Goal: Information Seeking & Learning: Understand process/instructions

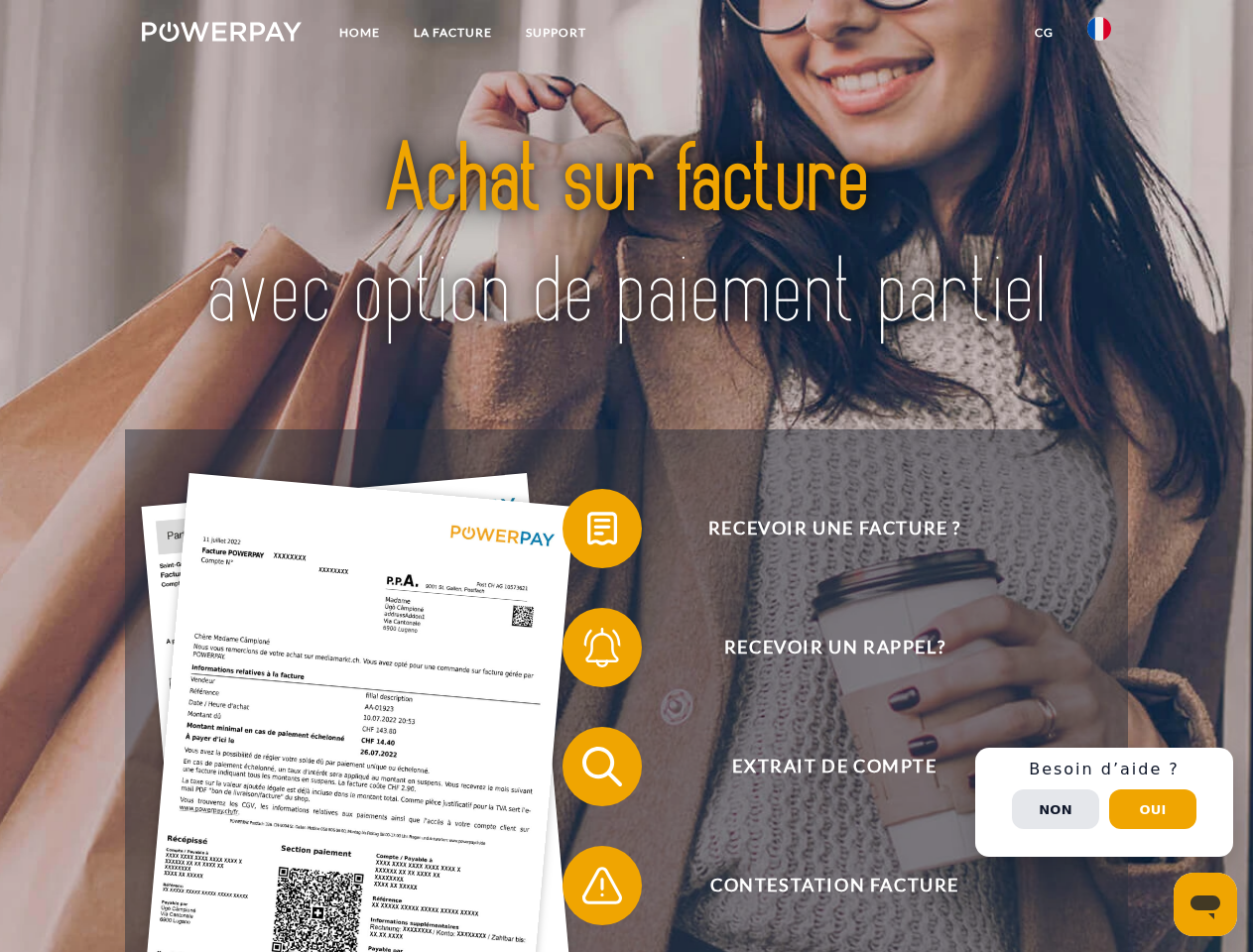
click at [221, 35] on img at bounding box center [222, 32] width 160 height 20
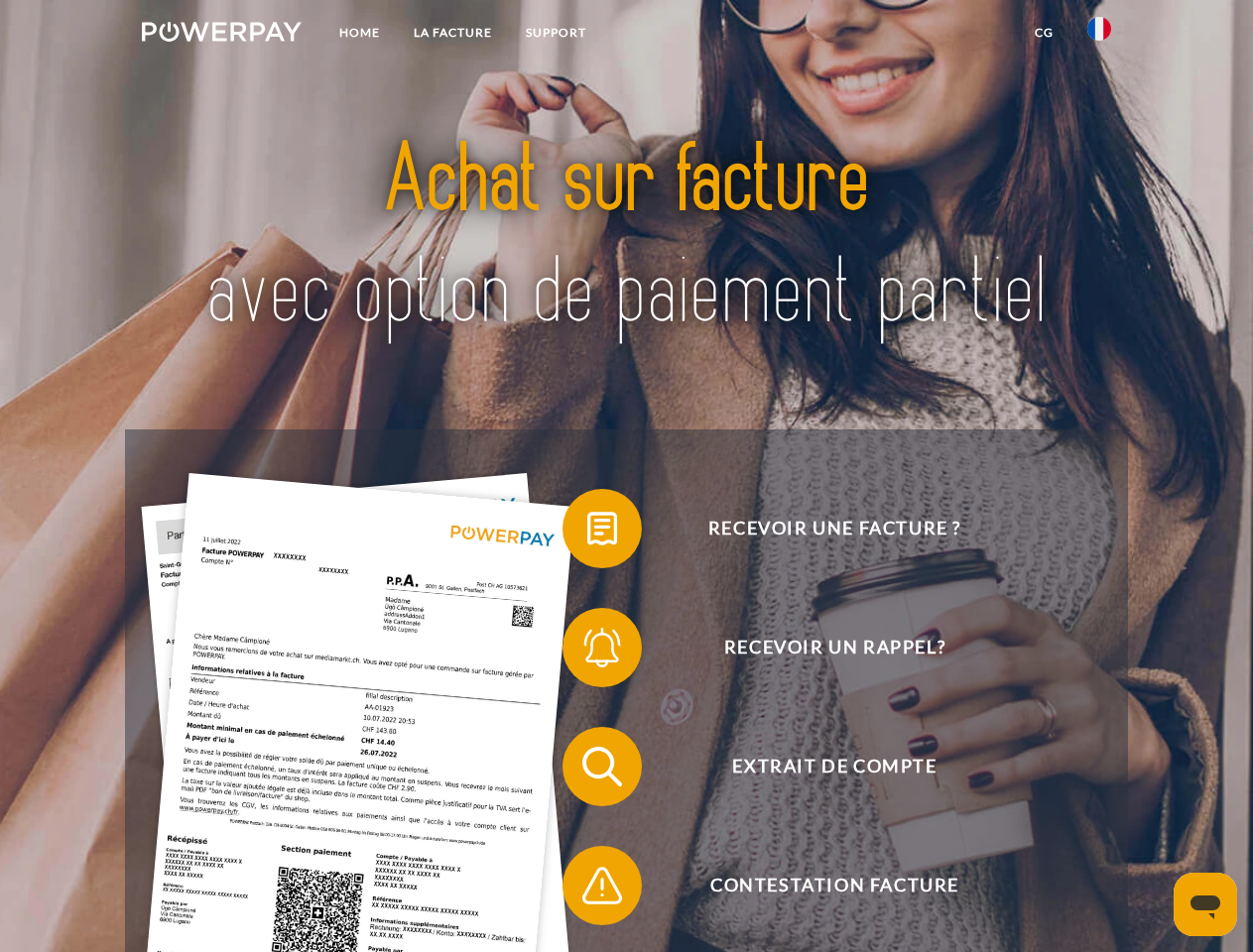
click at [1100, 35] on img at bounding box center [1100, 29] width 24 height 24
click at [1044, 33] on link "CG" at bounding box center [1044, 33] width 53 height 36
click at [587, 532] on span at bounding box center [573, 529] width 100 height 99
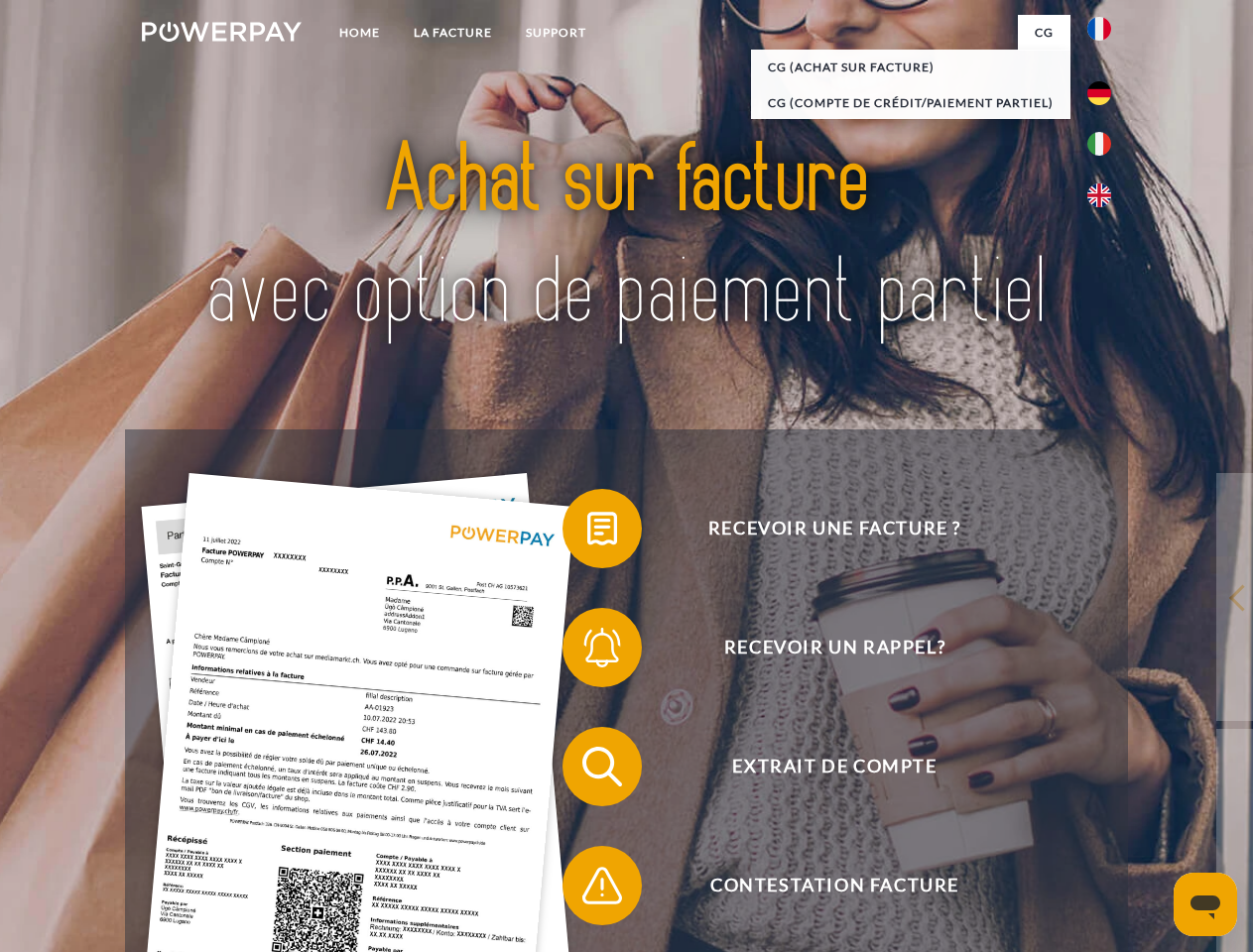
click at [587, 652] on div "Recevoir une facture ? Recevoir un rappel? Extrait de compte retour" at bounding box center [626, 827] width 1002 height 794
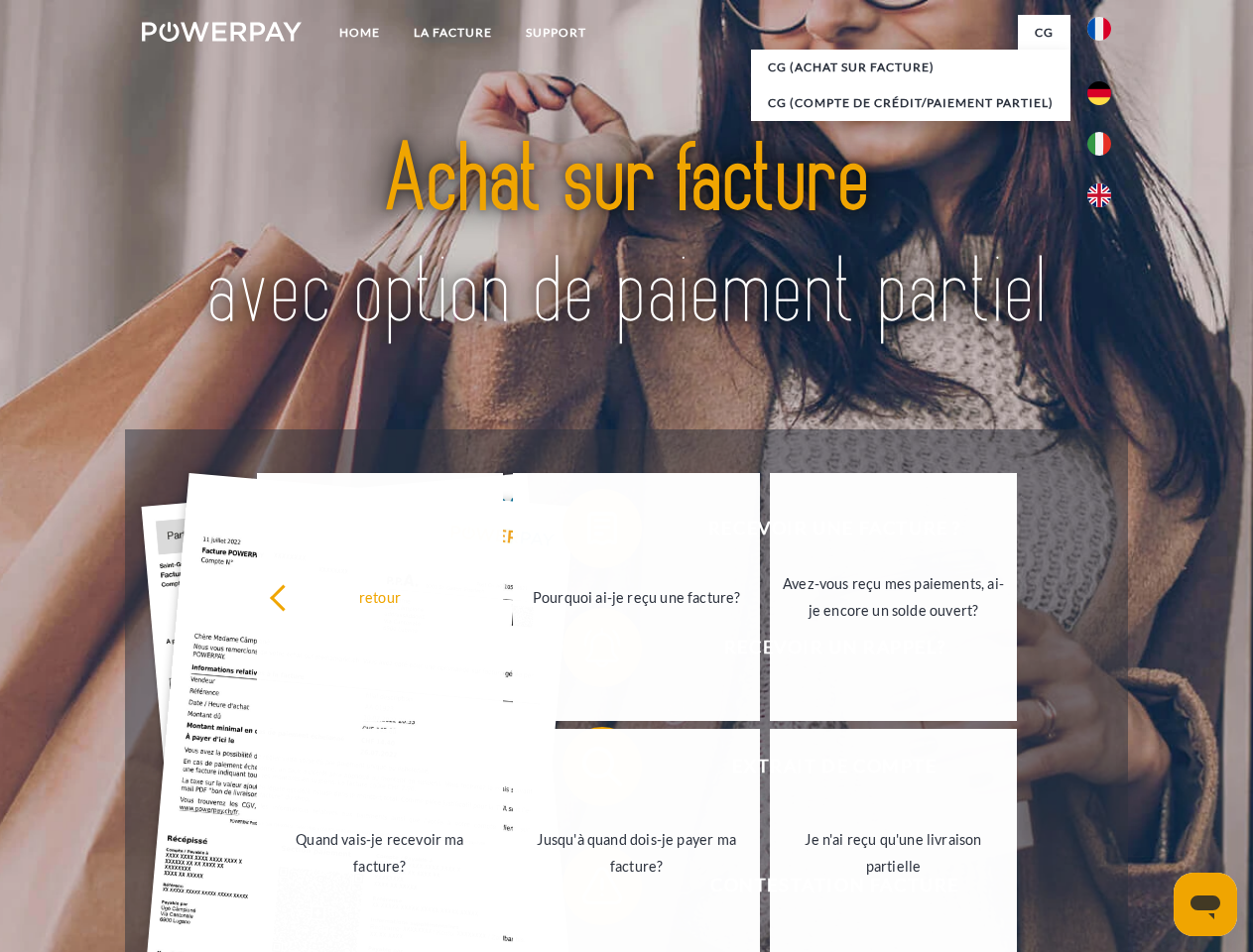
click at [587, 771] on link "Jusqu'à quand dois-je payer ma facture?" at bounding box center [637, 853] width 247 height 248
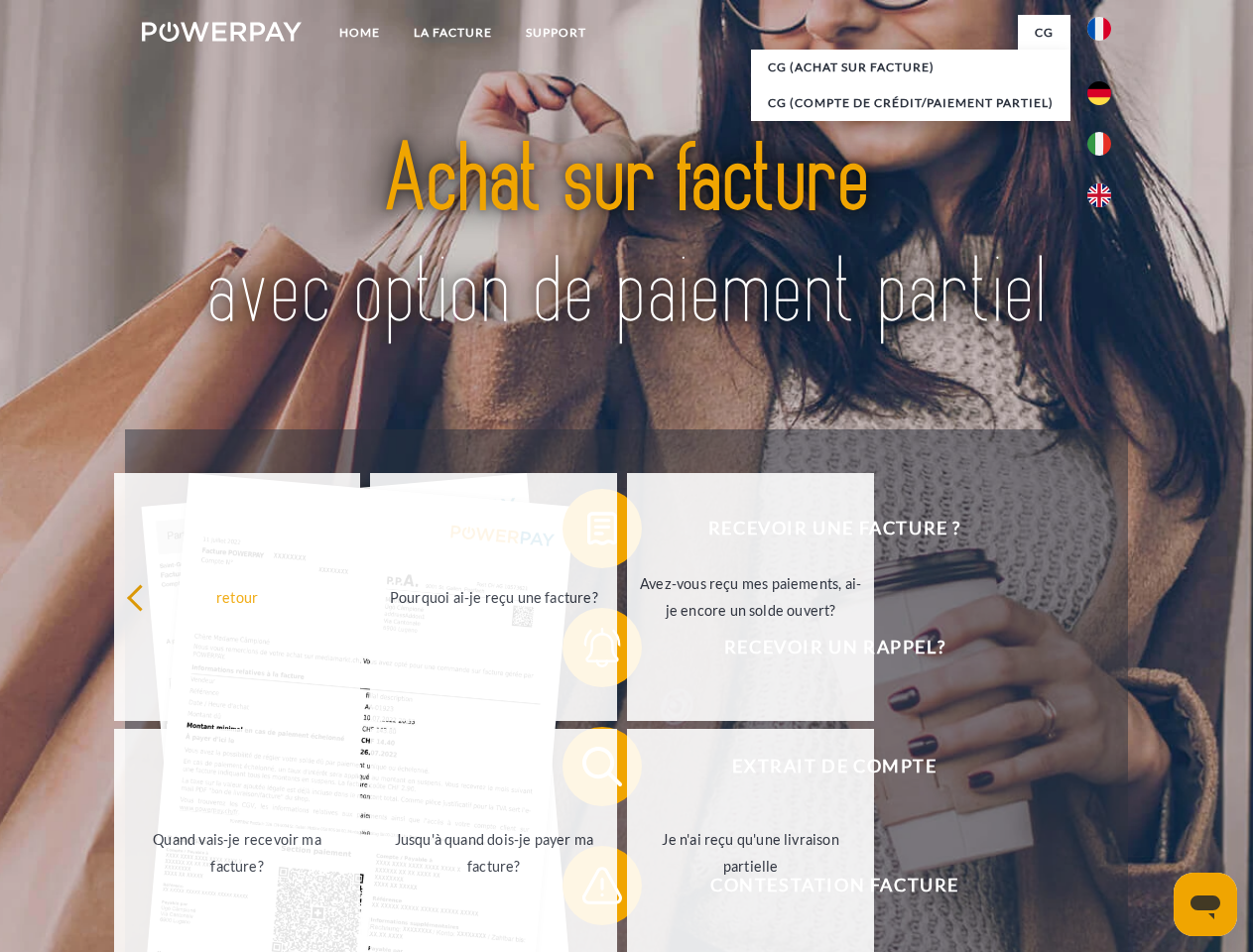
click at [587, 889] on span at bounding box center [573, 886] width 100 height 99
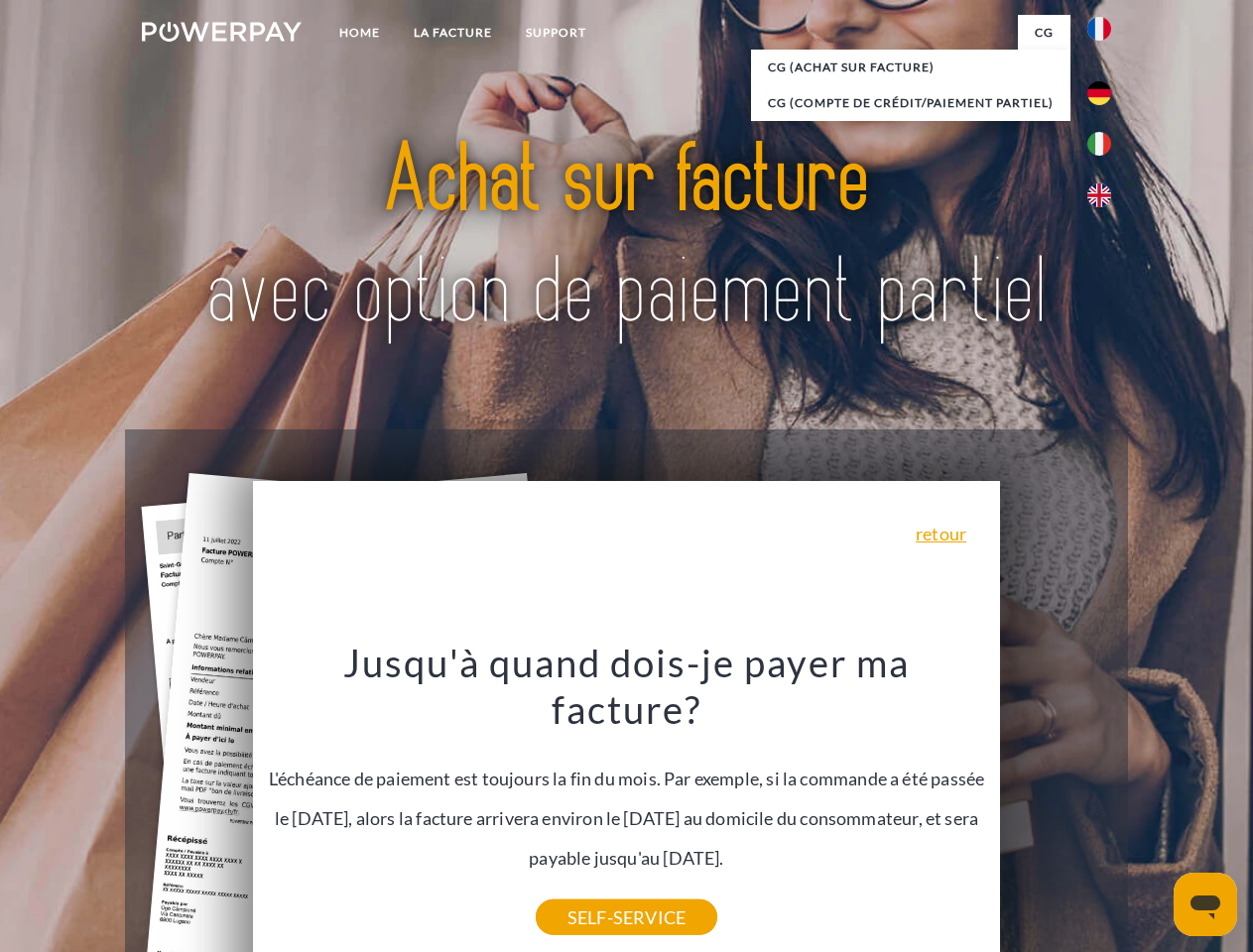
click at [1105, 803] on div "Recevoir une facture ? Recevoir un rappel? Extrait de compte retour" at bounding box center [626, 827] width 1002 height 794
click at [1056, 807] on span "Extrait de compte" at bounding box center [834, 767] width 487 height 80
click at [1153, 810] on header "Home LA FACTURE Support" at bounding box center [626, 684] width 1253 height 1370
